Goal: Task Accomplishment & Management: Use online tool/utility

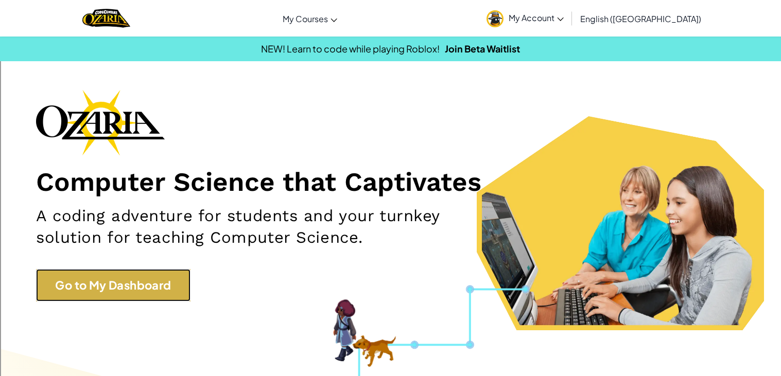
click at [168, 272] on link "Go to My Dashboard" at bounding box center [113, 285] width 154 height 32
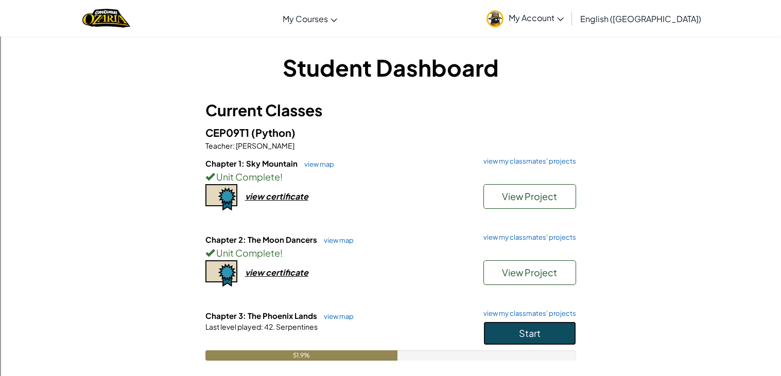
click at [530, 332] on span "Start" at bounding box center [530, 333] width 22 height 12
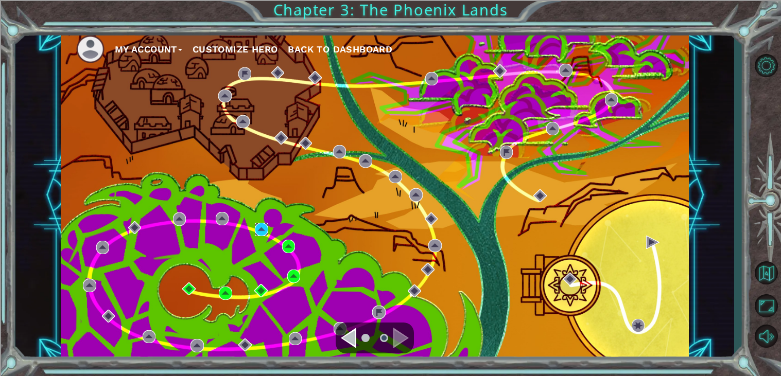
click at [255, 224] on img at bounding box center [261, 229] width 13 height 13
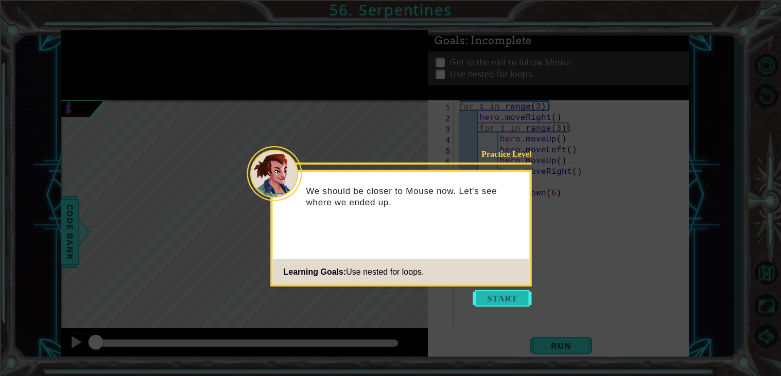
click at [523, 302] on button "Start" at bounding box center [502, 298] width 59 height 16
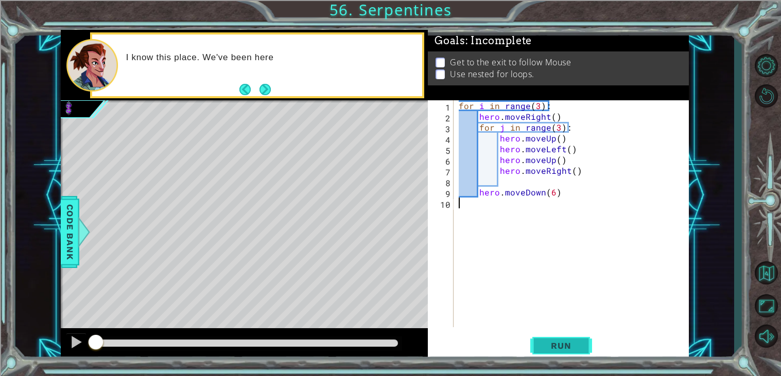
click at [548, 349] on span "Run" at bounding box center [561, 346] width 41 height 10
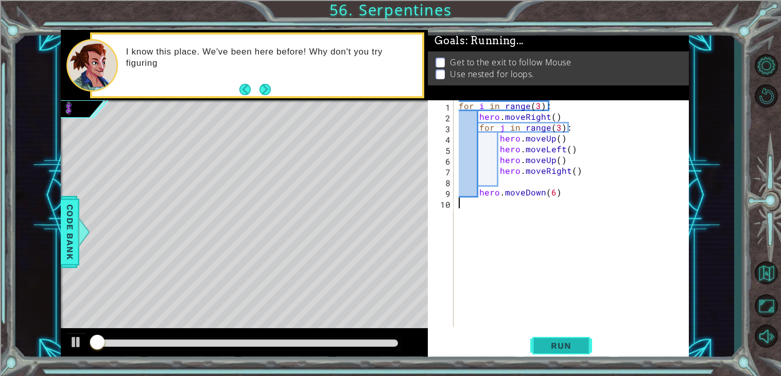
click at [548, 349] on span "Run" at bounding box center [561, 346] width 41 height 10
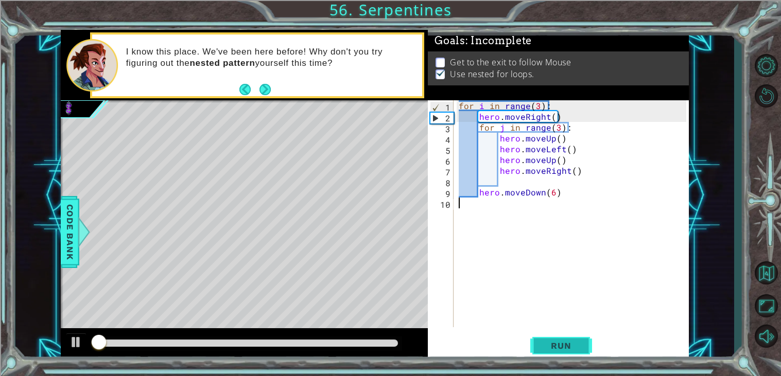
click at [548, 349] on span "Run" at bounding box center [561, 346] width 41 height 10
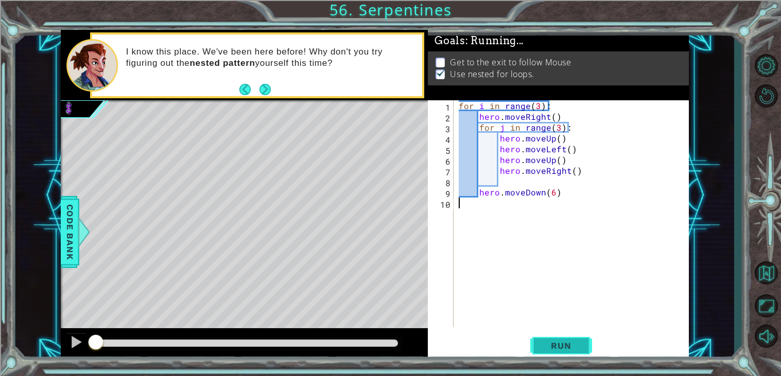
click at [548, 349] on span "Run" at bounding box center [561, 346] width 41 height 10
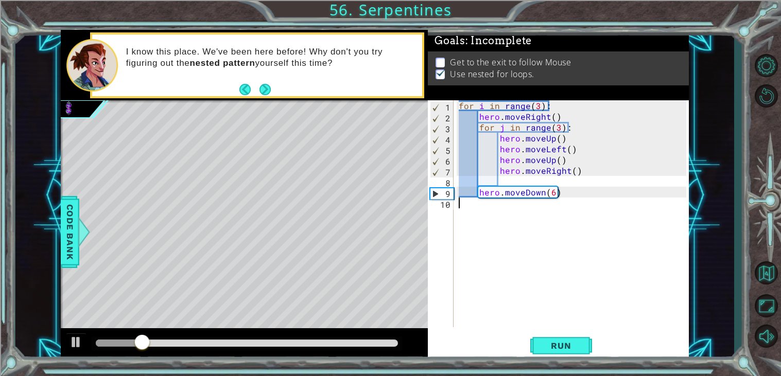
click at [506, 181] on div "for i in range ( 3 ) : hero . moveRight ( ) for j in range ( 3 ) : hero . moveU…" at bounding box center [574, 224] width 235 height 249
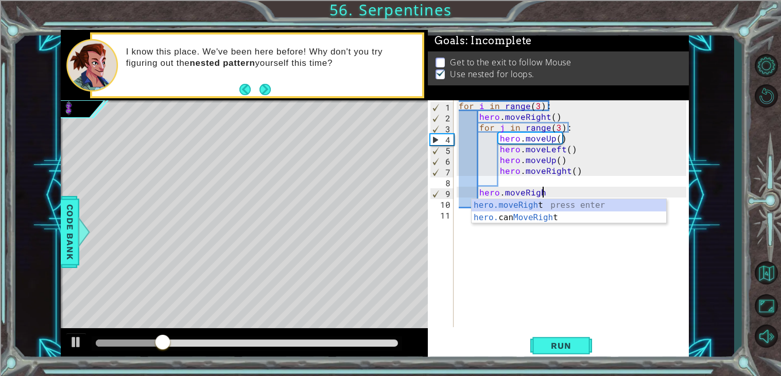
scroll to position [0, 5]
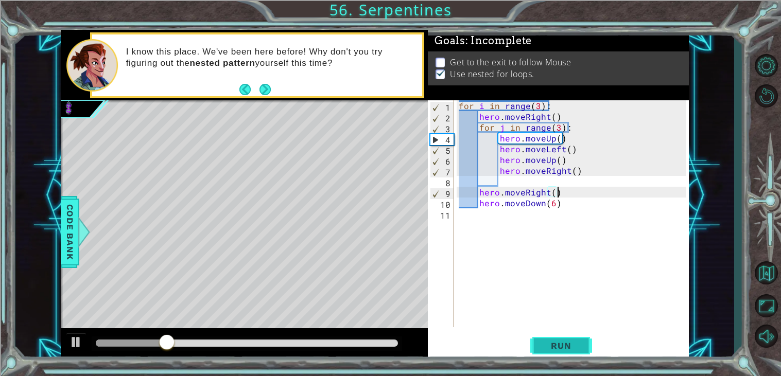
click at [558, 343] on span "Run" at bounding box center [561, 346] width 41 height 10
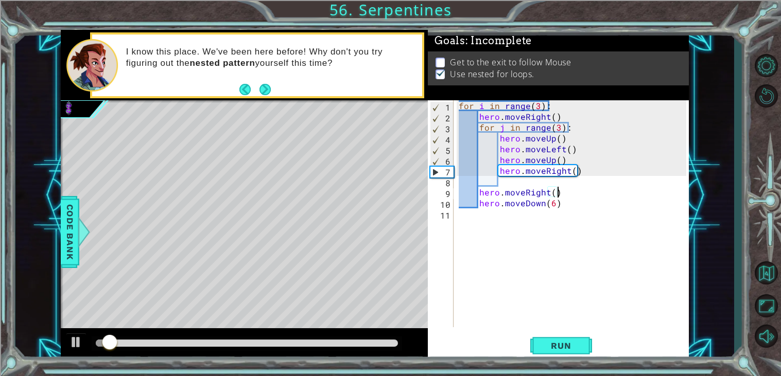
click at [470, 201] on div "for i in range ( 3 ) : hero . moveRight ( ) for j in range ( 3 ) : hero . moveU…" at bounding box center [574, 224] width 235 height 249
type textarea "hero.moveDown(6)"
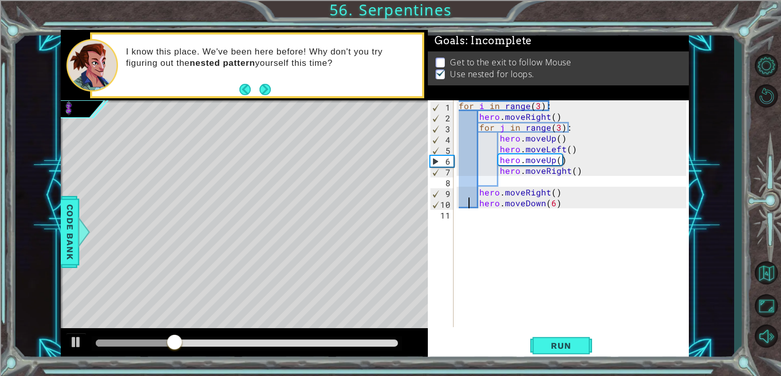
click at [563, 203] on div "for i in range ( 3 ) : hero . moveRight ( ) for j in range ( 3 ) : hero . moveU…" at bounding box center [574, 224] width 235 height 249
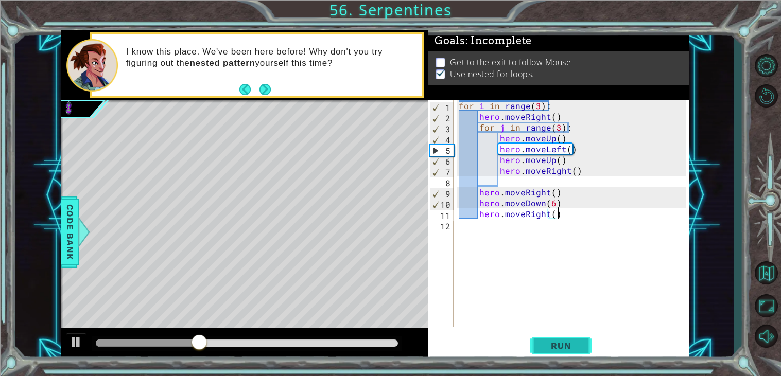
type textarea "hero.moveRight()"
click at [581, 346] on button "Run" at bounding box center [561, 346] width 62 height 26
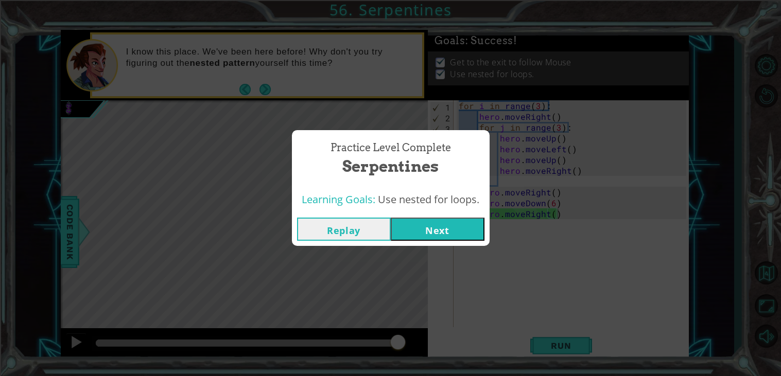
click at [430, 235] on button "Next" at bounding box center [438, 229] width 94 height 23
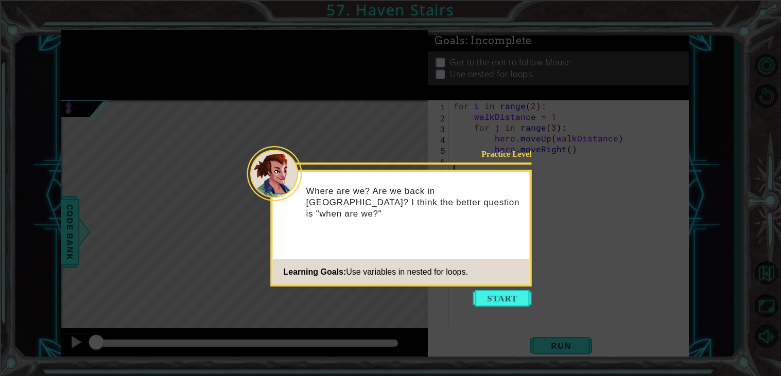
click at [497, 289] on icon at bounding box center [390, 188] width 781 height 376
click at [503, 295] on button "Start" at bounding box center [502, 298] width 59 height 16
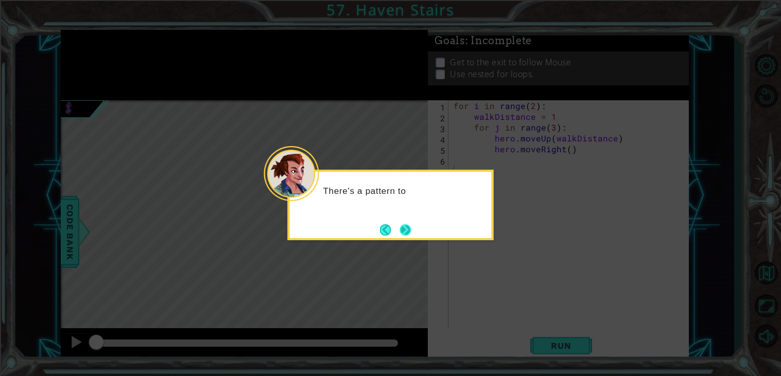
click at [409, 230] on button "Next" at bounding box center [405, 229] width 13 height 13
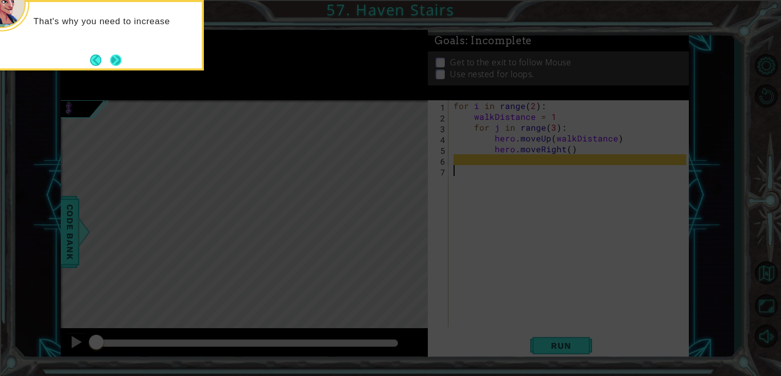
click at [119, 54] on button "Next" at bounding box center [116, 60] width 19 height 19
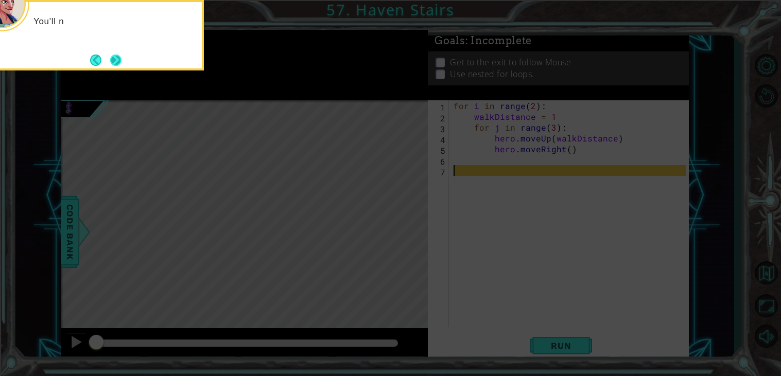
click at [122, 62] on button "Next" at bounding box center [116, 60] width 12 height 12
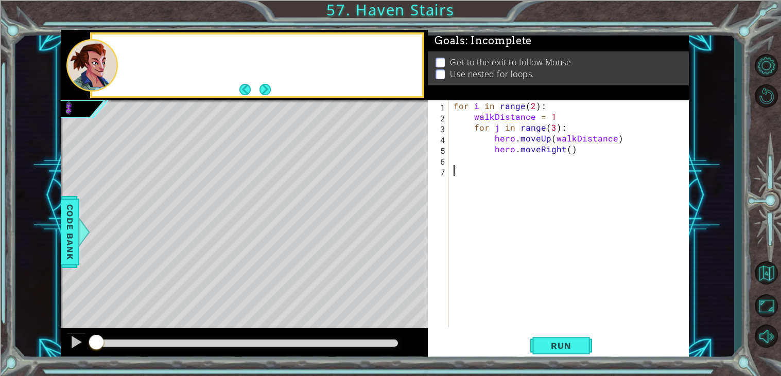
click at [124, 62] on div at bounding box center [270, 65] width 303 height 25
click at [270, 88] on button "Next" at bounding box center [265, 89] width 12 height 12
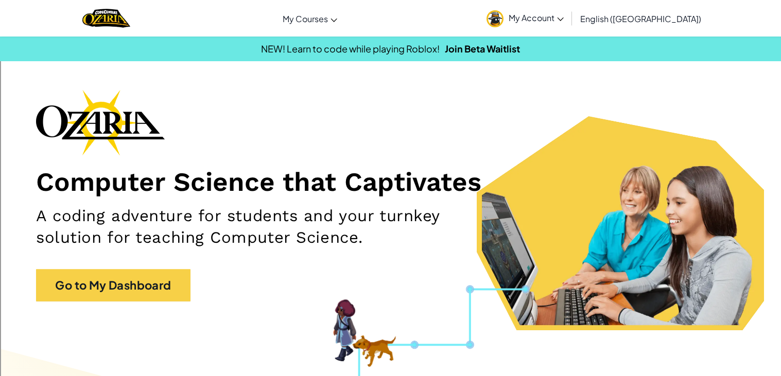
click at [165, 267] on div "Computer Science that Captivates A coding adventure for students and your turnk…" at bounding box center [390, 201] width 709 height 222
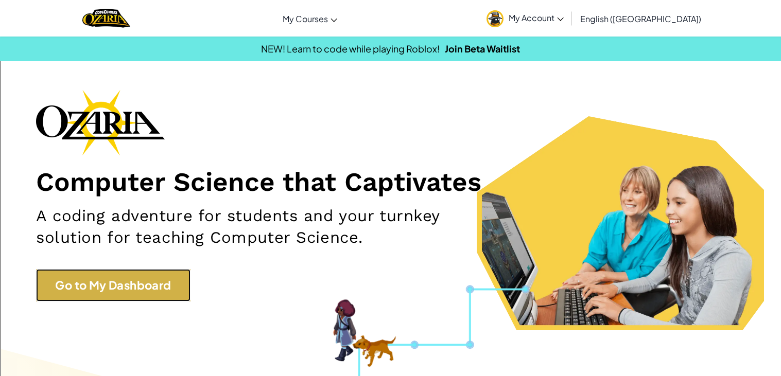
click at [150, 284] on link "Go to My Dashboard" at bounding box center [113, 285] width 154 height 32
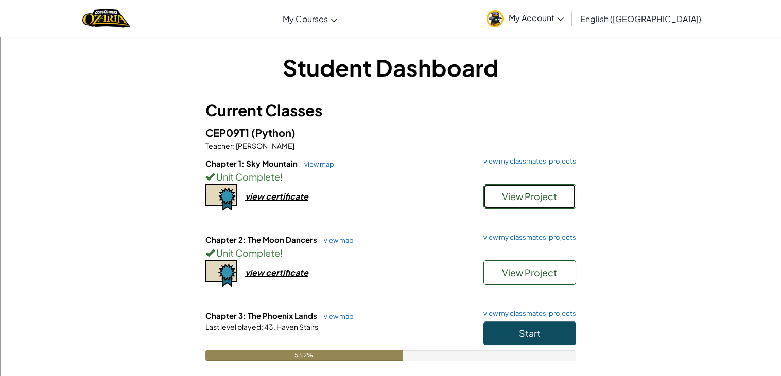
click at [509, 199] on span "View Project" at bounding box center [529, 197] width 55 height 12
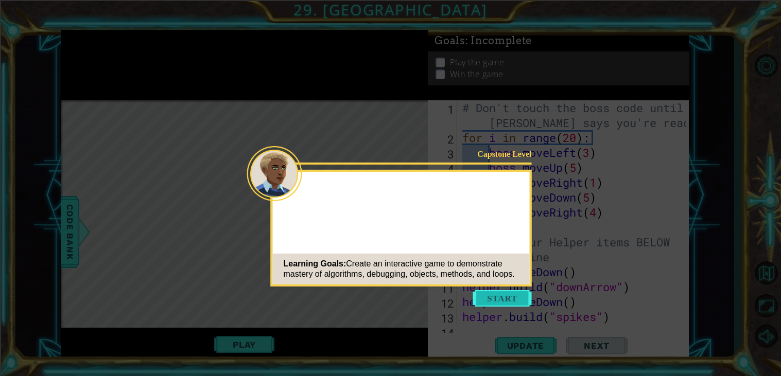
click at [510, 298] on button "Start" at bounding box center [502, 298] width 59 height 16
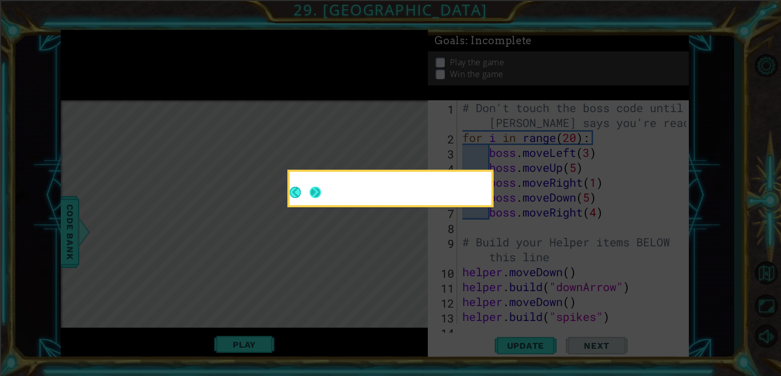
click at [320, 191] on button "Next" at bounding box center [315, 192] width 16 height 16
click at [319, 191] on div at bounding box center [391, 190] width 202 height 29
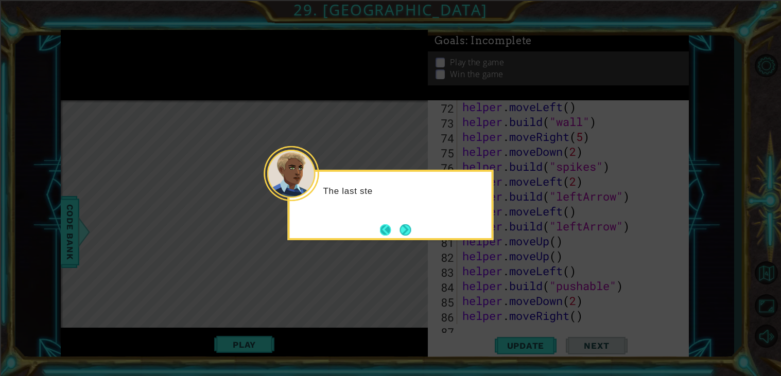
scroll to position [1149, 0]
click at [395, 226] on button "Back" at bounding box center [390, 229] width 20 height 11
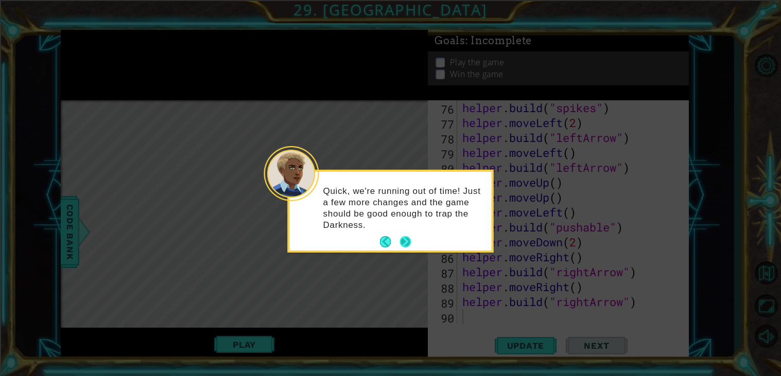
click at [404, 240] on button "Next" at bounding box center [405, 242] width 13 height 13
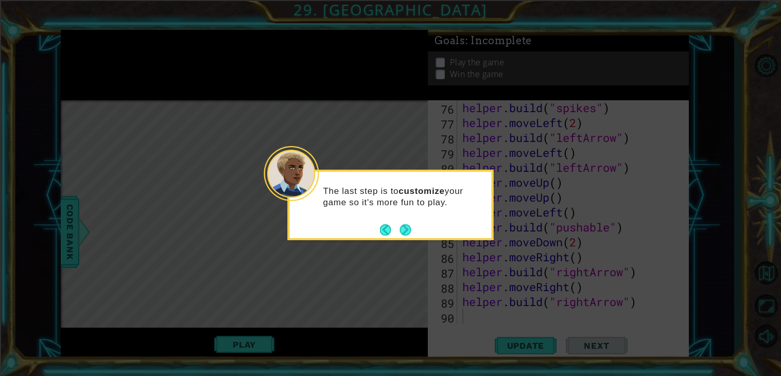
click at [404, 240] on div "The last step is to customize your game so it's more fun to play." at bounding box center [391, 205] width 206 height 71
click at [401, 229] on button "Next" at bounding box center [405, 229] width 17 height 17
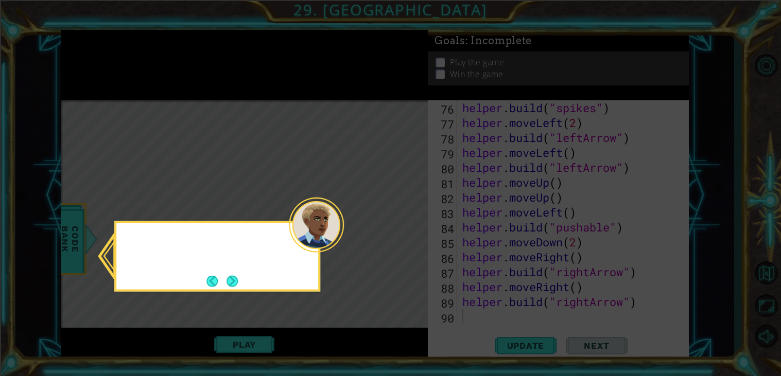
click at [401, 229] on icon at bounding box center [390, 188] width 781 height 376
click at [237, 285] on button "Next" at bounding box center [232, 281] width 18 height 18
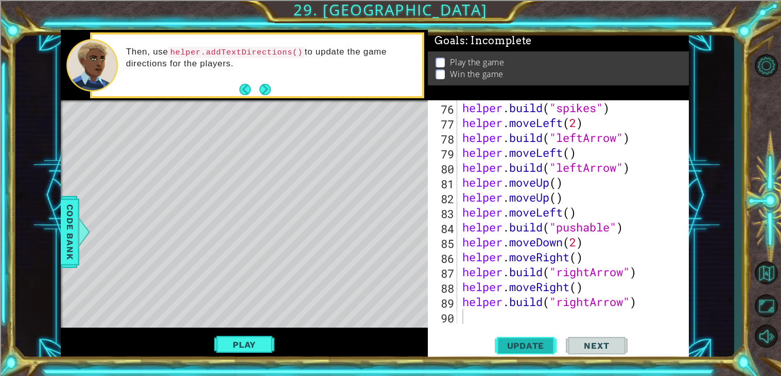
click at [539, 347] on span "Update" at bounding box center [526, 346] width 58 height 10
click at [246, 342] on button "Play" at bounding box center [244, 345] width 60 height 20
